Goal: Task Accomplishment & Management: Manage account settings

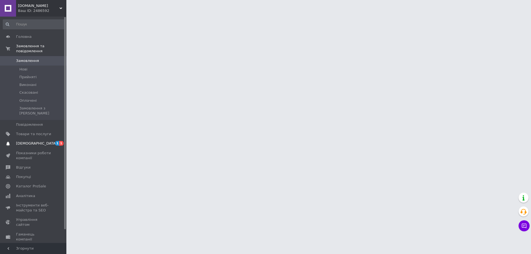
click at [31, 141] on span "[DEMOGRAPHIC_DATA]" at bounding box center [36, 143] width 41 height 5
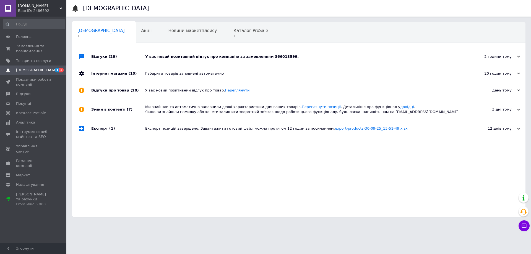
click at [186, 59] on div "У вас новий позитивний відгук про компанію за замовленням 366013599." at bounding box center [304, 56] width 319 height 5
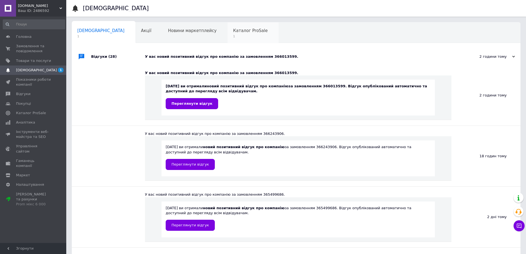
click at [233, 36] on span "1" at bounding box center [250, 36] width 35 height 4
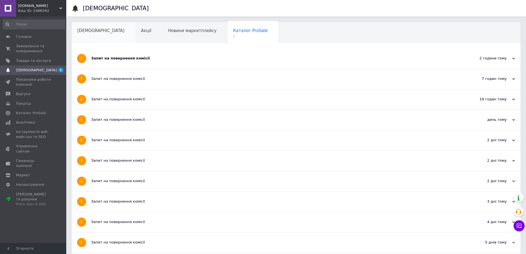
click at [105, 32] on div "[DEMOGRAPHIC_DATA]" at bounding box center [104, 32] width 64 height 21
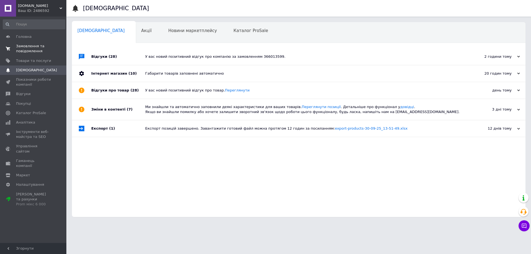
click at [30, 48] on span "Замовлення та повідомлення" at bounding box center [33, 49] width 35 height 10
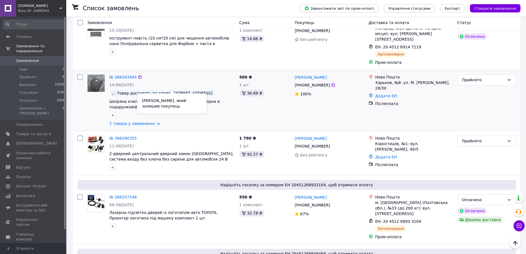
scroll to position [368, 0]
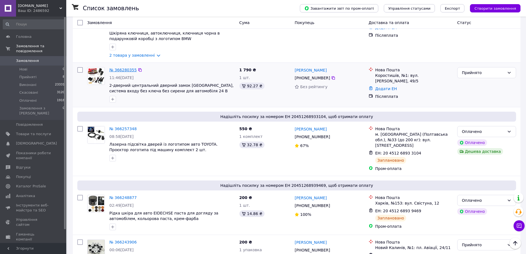
click at [128, 68] on link "№ 366280355" at bounding box center [122, 70] width 27 height 4
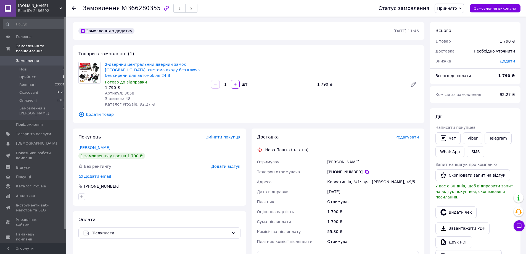
click at [403, 138] on span "Редагувати" at bounding box center [407, 137] width 23 height 4
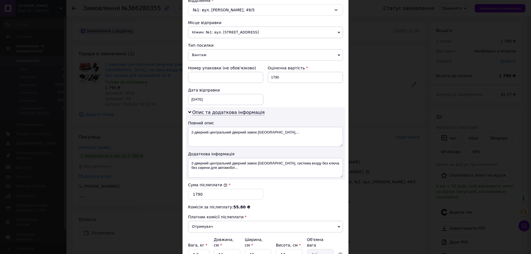
scroll to position [230, 0]
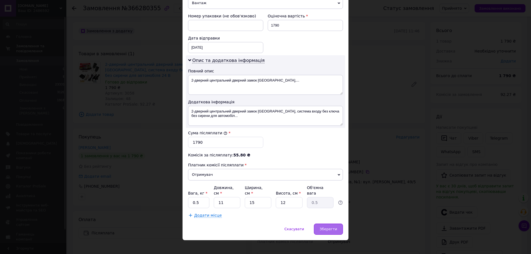
click at [327, 227] on span "Зберегти" at bounding box center [327, 229] width 17 height 4
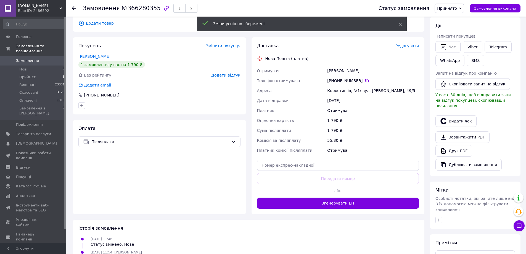
scroll to position [152, 0]
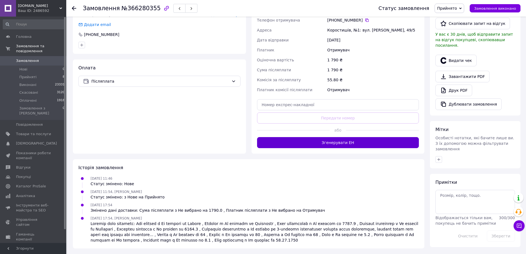
click at [334, 143] on button "Згенерувати ЕН" at bounding box center [338, 142] width 162 height 11
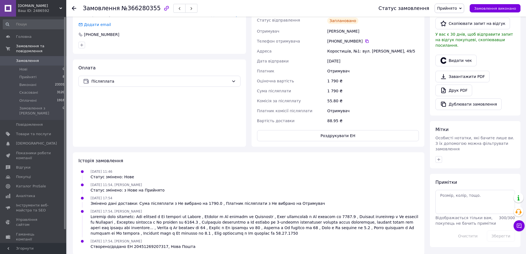
scroll to position [0, 0]
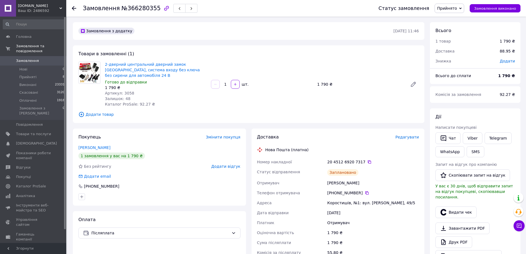
click at [30, 58] on span "Замовлення" at bounding box center [27, 60] width 23 height 5
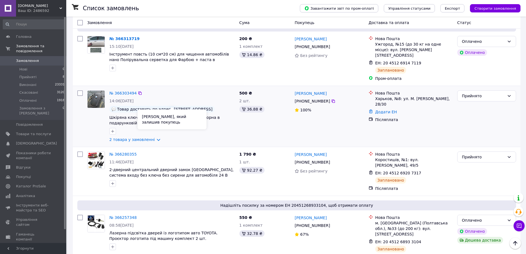
scroll to position [295, 0]
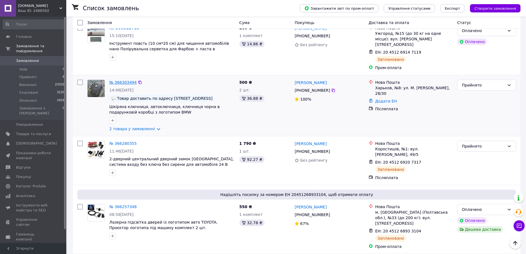
click at [125, 80] on link "№ 366303494" at bounding box center [122, 82] width 27 height 4
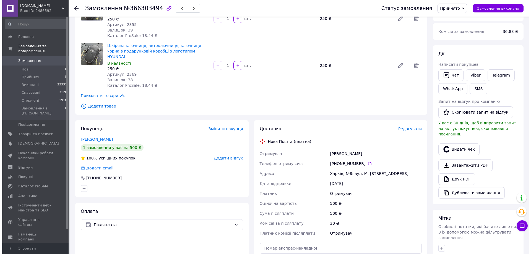
scroll to position [74, 0]
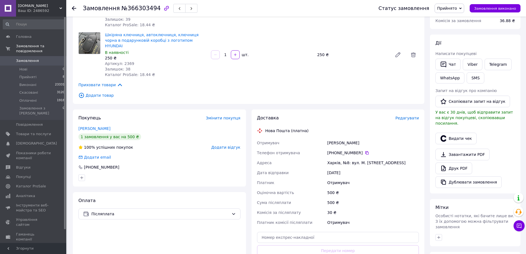
click at [405, 116] on span "Редагувати" at bounding box center [407, 118] width 23 height 4
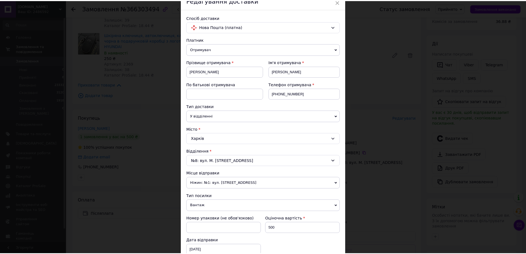
scroll to position [0, 0]
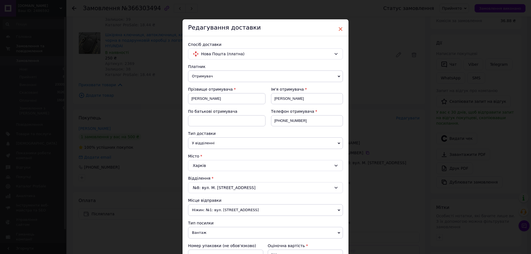
click at [340, 28] on span "×" at bounding box center [340, 28] width 5 height 9
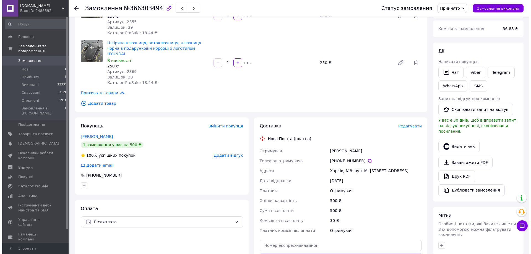
scroll to position [74, 0]
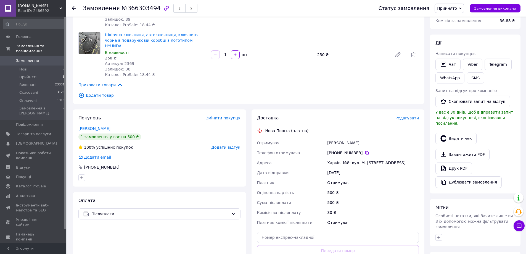
click at [411, 116] on span "Редагувати" at bounding box center [407, 118] width 23 height 4
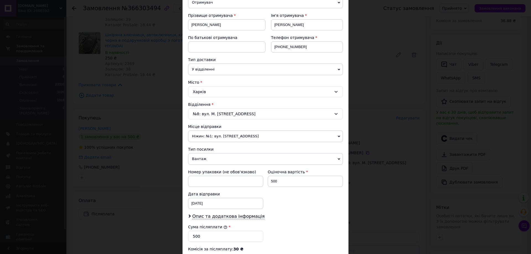
click at [208, 91] on div "Харків" at bounding box center [265, 91] width 155 height 11
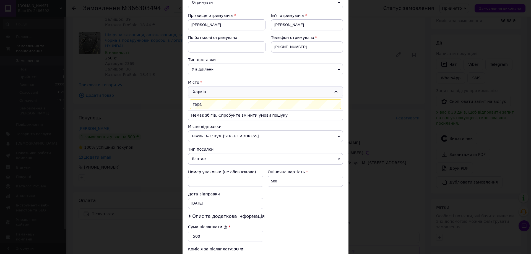
click at [204, 104] on input "тара" at bounding box center [265, 104] width 151 height 10
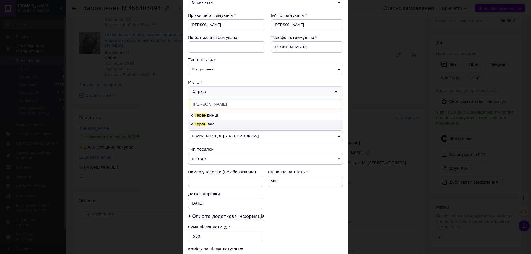
type input "таран"
click at [206, 125] on li "с. Таран івка" at bounding box center [265, 124] width 154 height 9
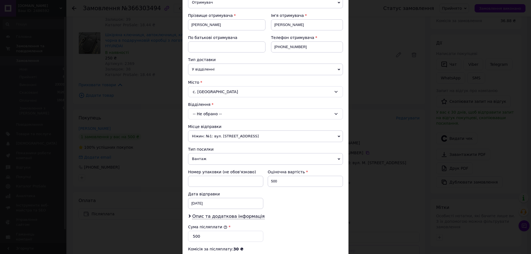
click at [202, 113] on div "-- Не обрано --" at bounding box center [265, 113] width 155 height 11
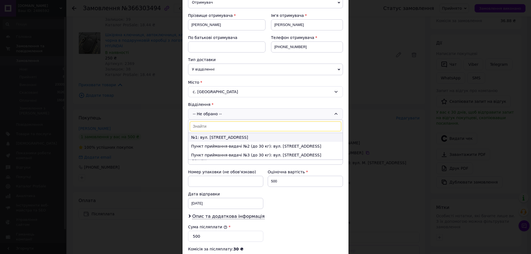
click at [212, 138] on li "№1: вул. Харківська, 18" at bounding box center [265, 137] width 154 height 9
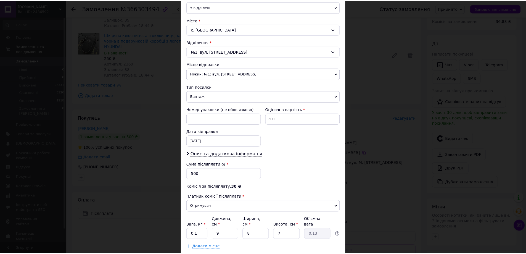
scroll to position [168, 0]
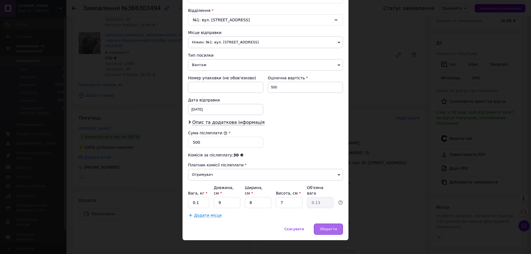
click at [328, 227] on span "Зберегти" at bounding box center [327, 229] width 17 height 4
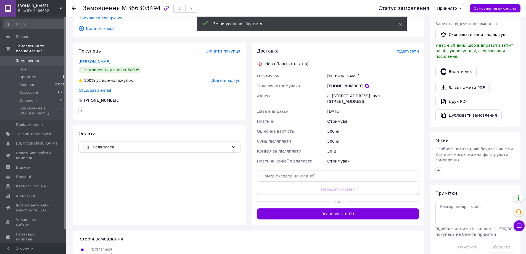
scroll to position [147, 0]
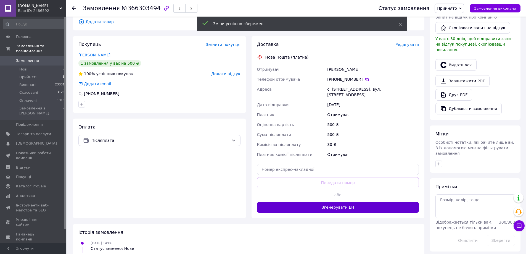
click at [336, 202] on button "Згенерувати ЕН" at bounding box center [338, 207] width 162 height 11
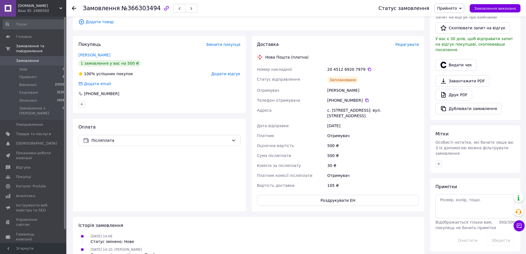
click at [22, 58] on span "Замовлення" at bounding box center [27, 60] width 23 height 5
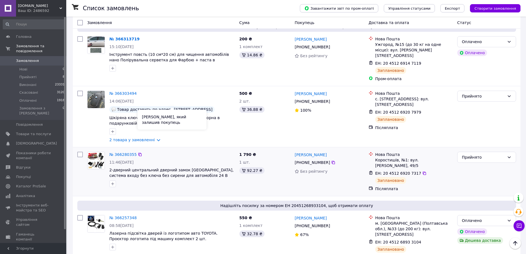
scroll to position [295, 0]
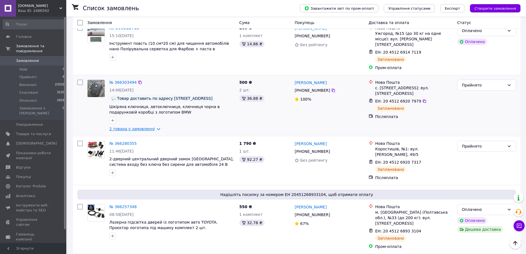
click at [151, 127] on link "2 товара у замовленні" at bounding box center [132, 129] width 46 height 4
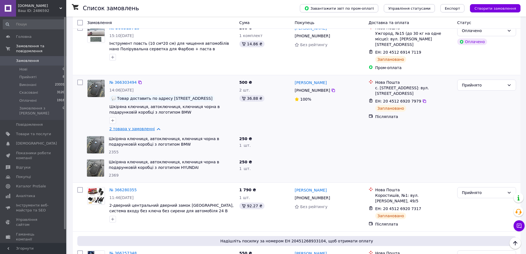
click at [151, 127] on link "2 товара у замовленні" at bounding box center [132, 129] width 46 height 4
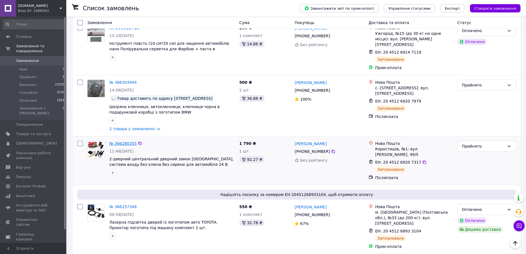
click at [120, 141] on link "№ 366280355" at bounding box center [122, 143] width 27 height 4
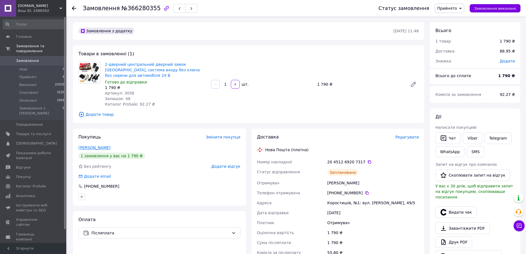
click at [104, 147] on link "Слівінський Михайло" at bounding box center [94, 147] width 32 height 4
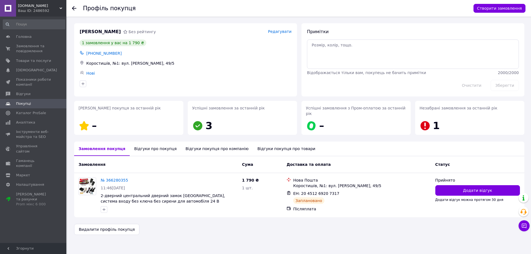
click at [141, 144] on div "Відгуки про покупця" at bounding box center [155, 148] width 51 height 14
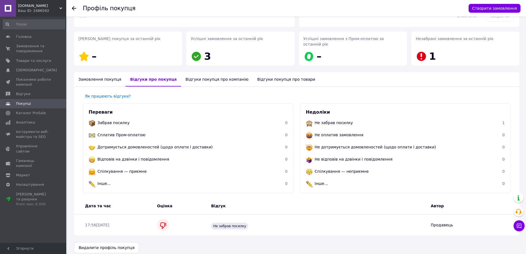
scroll to position [70, 0]
click at [195, 74] on div "Відгуки покупця про компанію" at bounding box center [217, 79] width 72 height 14
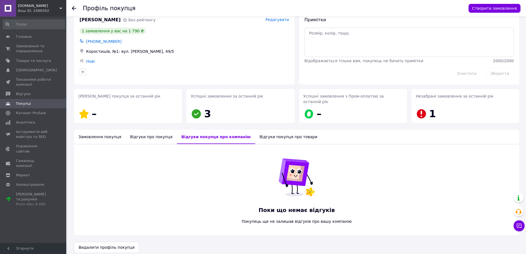
click at [260, 131] on div "Відгуки покупця про товари" at bounding box center [288, 137] width 67 height 14
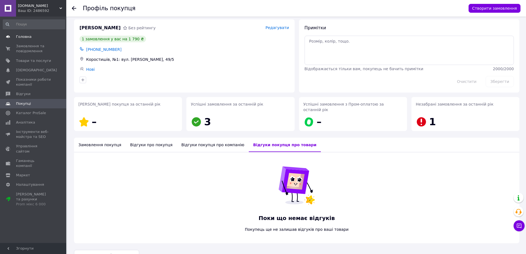
scroll to position [12, 0]
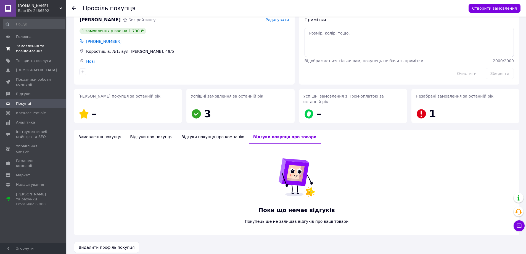
click at [31, 47] on span "Замовлення та повідомлення" at bounding box center [33, 49] width 35 height 10
